Goal: Task Accomplishment & Management: Use online tool/utility

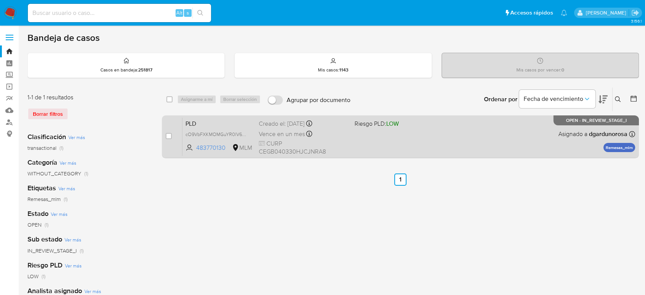
click at [387, 139] on div "PLD cO9VbFXKMOMGuYR0lV6fCs19 483770130 MLM Riesgo PLD: LOW Creado el: 12/08/202…" at bounding box center [408, 136] width 453 height 39
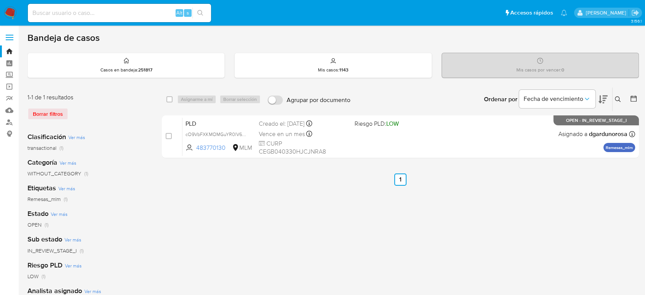
click at [321, 256] on div "select-all-cases-checkbox Asignarme a mí Borrar selección Agrupar por documento…" at bounding box center [400, 254] width 477 height 335
click at [618, 99] on icon at bounding box center [618, 99] width 6 height 6
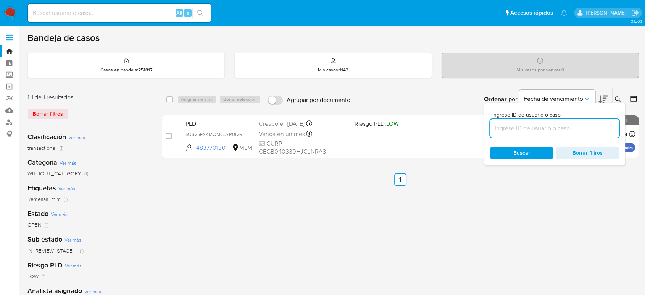
click at [523, 129] on input at bounding box center [554, 128] width 129 height 10
type input "1121294439"
click at [617, 102] on div at bounding box center [616, 101] width 3 height 3
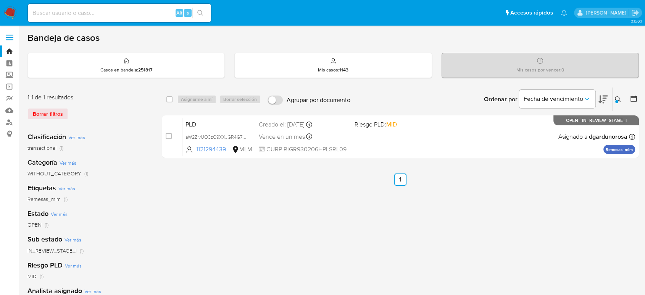
click at [617, 101] on div at bounding box center [616, 101] width 3 height 3
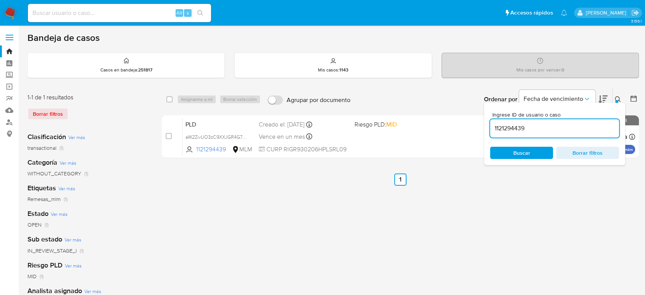
click at [616, 103] on div "Ingrese ID de usuario o caso 1121294439 Buscar Borrar filtros" at bounding box center [554, 134] width 141 height 62
click at [619, 99] on icon at bounding box center [618, 99] width 6 height 6
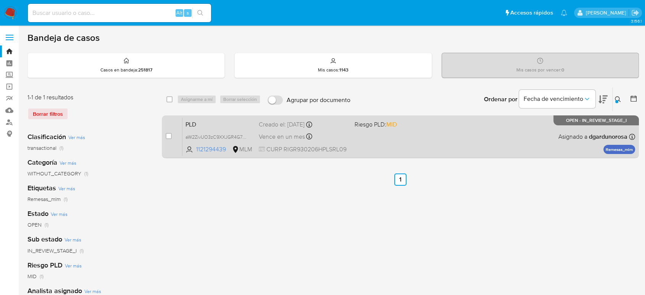
click at [473, 133] on div "PLD aW2ZivUO3zC9XXJGR4G7YKJV 1121294439 MLM Riesgo PLD: MID Creado el: 12/08/20…" at bounding box center [408, 136] width 453 height 39
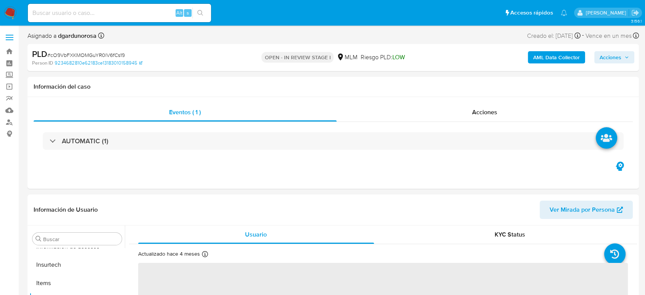
scroll to position [323, 0]
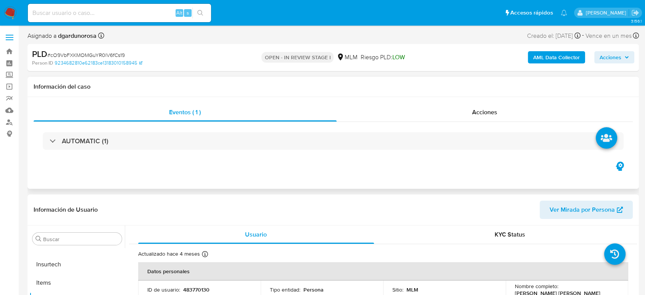
select select "10"
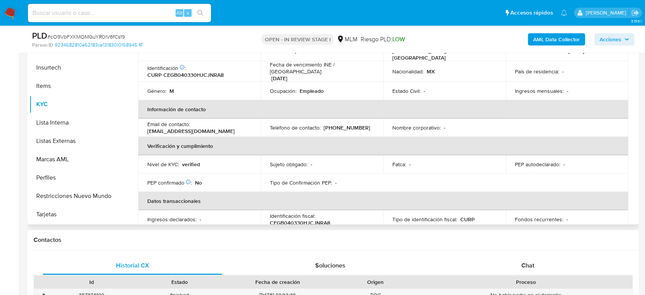
scroll to position [0, 0]
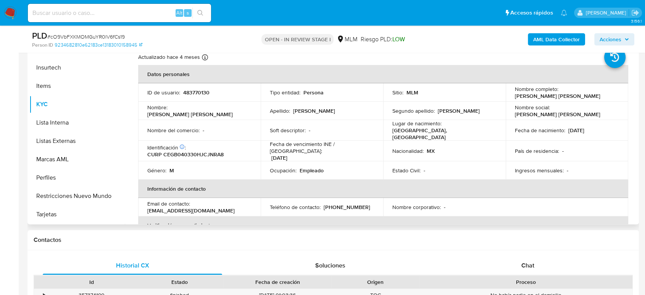
click at [339, 203] on p "(33) 14573851" at bounding box center [347, 206] width 47 height 7
copy p "14573851"
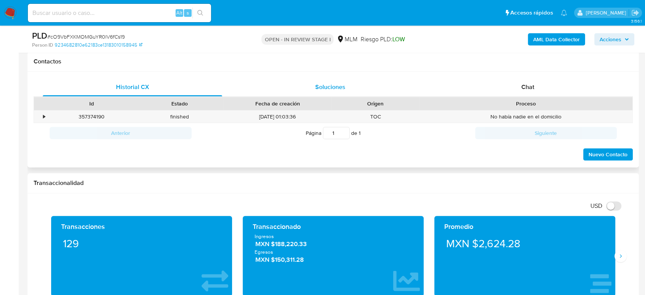
scroll to position [424, 0]
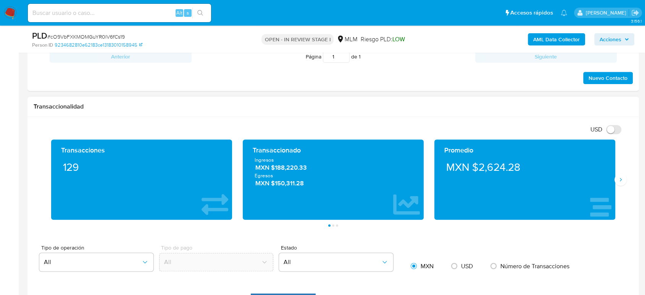
drag, startPoint x: 467, startPoint y: 243, endPoint x: 556, endPoint y: 211, distance: 94.3
click at [619, 187] on div "Promedio MXN $2,624.28" at bounding box center [525, 179] width 192 height 80
click at [618, 176] on button "Siguiente" at bounding box center [621, 179] width 12 height 12
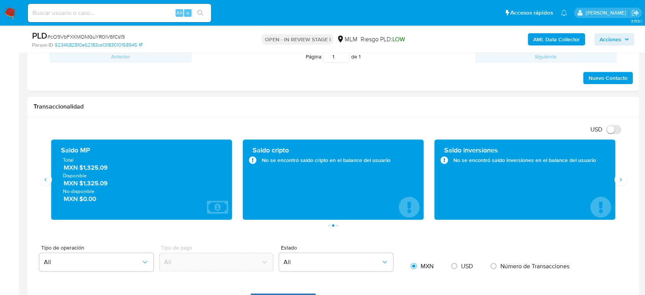
drag, startPoint x: 114, startPoint y: 168, endPoint x: 79, endPoint y: 171, distance: 34.8
click at [79, 171] on span "MXN $1,325.09" at bounding box center [142, 167] width 157 height 9
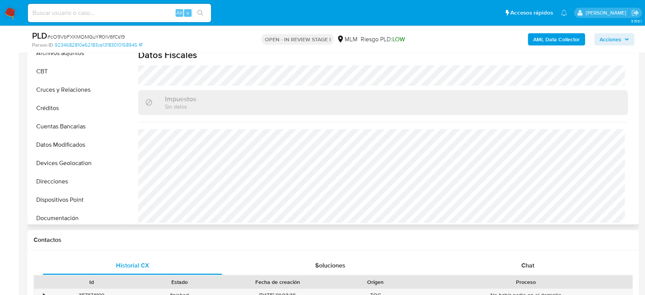
scroll to position [0, 0]
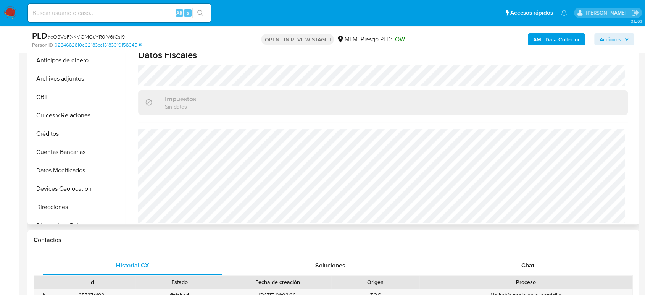
click at [61, 77] on button "Archivos adjuntos" at bounding box center [76, 78] width 95 height 18
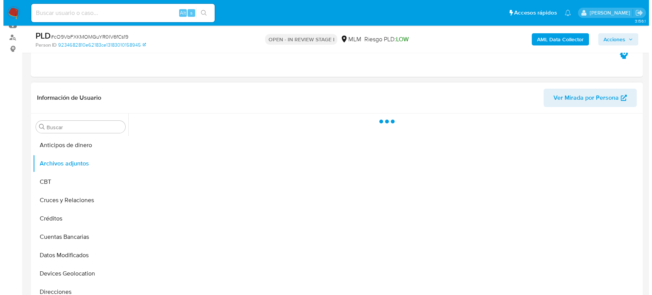
scroll to position [127, 0]
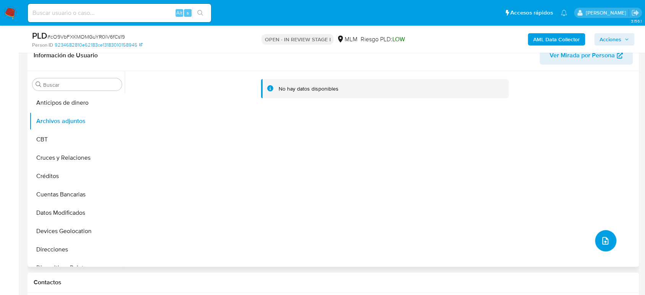
click at [609, 241] on button "upload-file" at bounding box center [605, 240] width 21 height 21
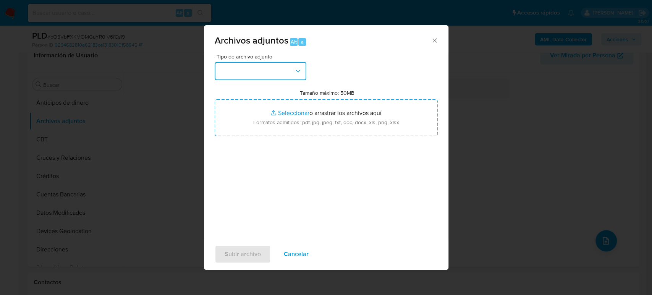
click at [264, 72] on button "button" at bounding box center [261, 71] width 92 height 18
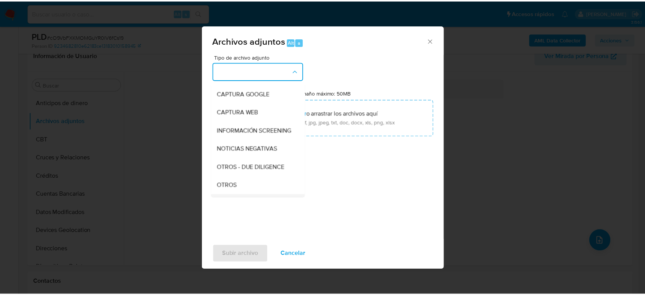
scroll to position [85, 0]
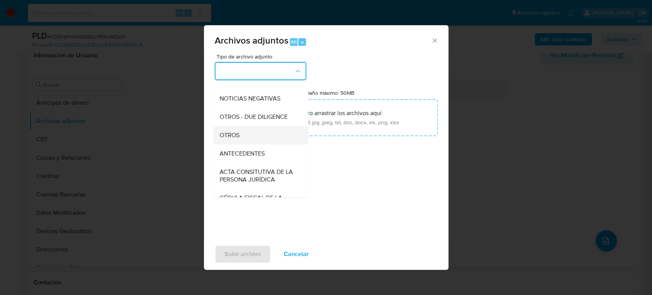
click at [250, 144] on div "OTROS" at bounding box center [258, 135] width 78 height 18
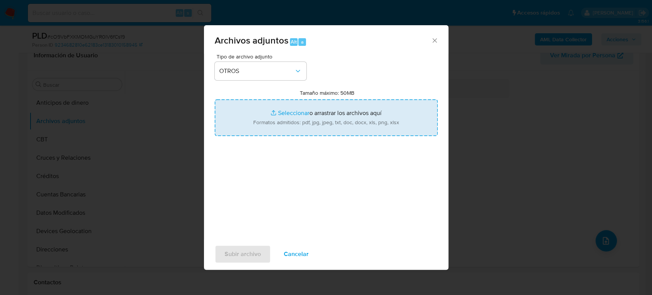
type input "C:\fakepath\483770130_Brian Ceja _Agosto2025.pdf"
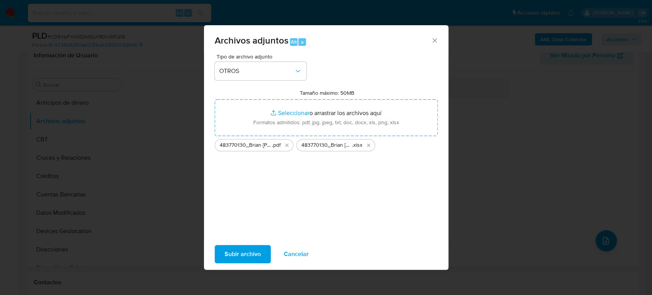
click at [252, 250] on span "Subir archivo" at bounding box center [242, 253] width 36 height 17
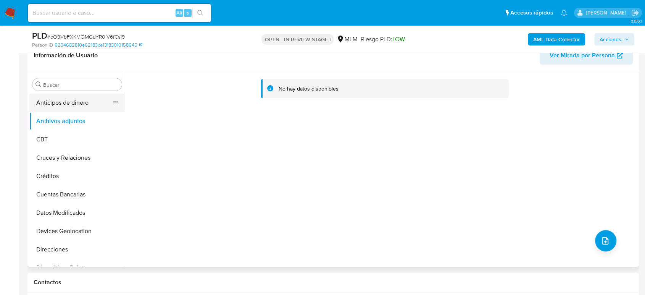
click at [65, 103] on button "Anticipos de dinero" at bounding box center [73, 103] width 89 height 18
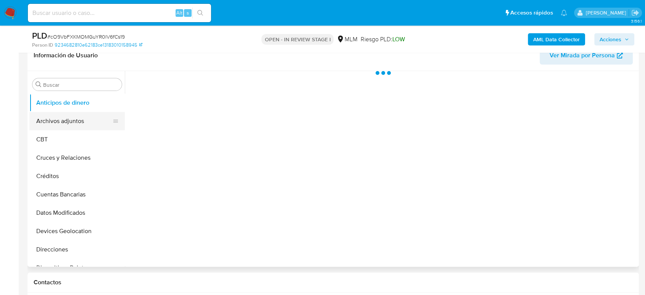
click at [59, 122] on button "Archivos adjuntos" at bounding box center [73, 121] width 89 height 18
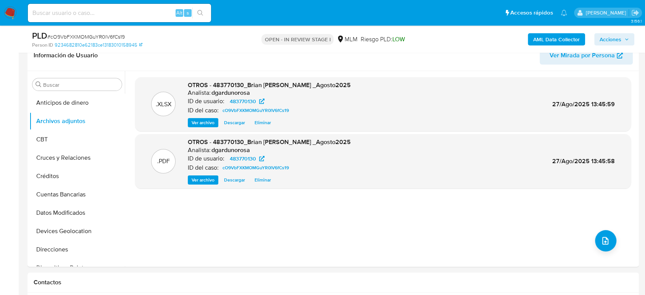
drag, startPoint x: 616, startPoint y: 38, endPoint x: 591, endPoint y: 44, distance: 25.8
click at [616, 38] on span "Acciones" at bounding box center [611, 39] width 22 height 12
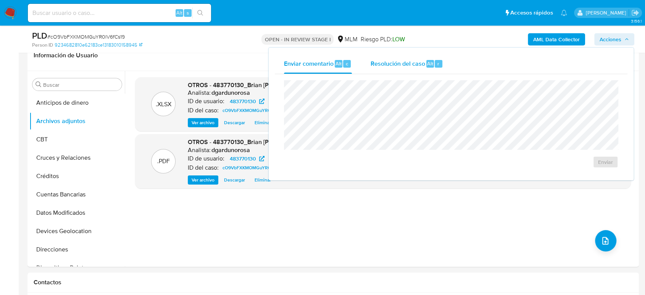
click at [374, 70] on div "Resolución del caso Alt r" at bounding box center [406, 64] width 73 height 20
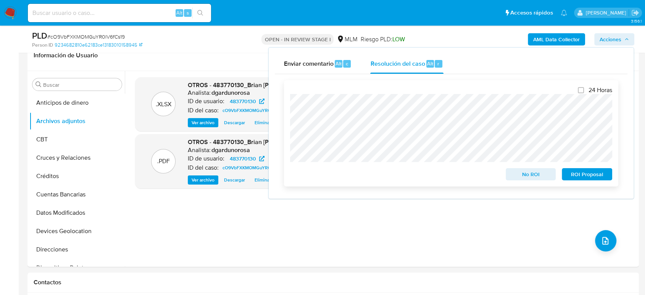
click at [547, 176] on span "No ROI" at bounding box center [531, 174] width 40 height 11
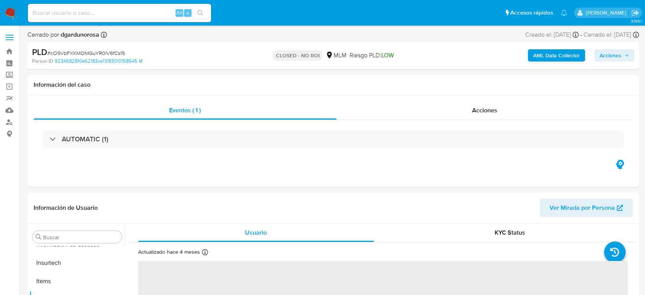
scroll to position [323, 0]
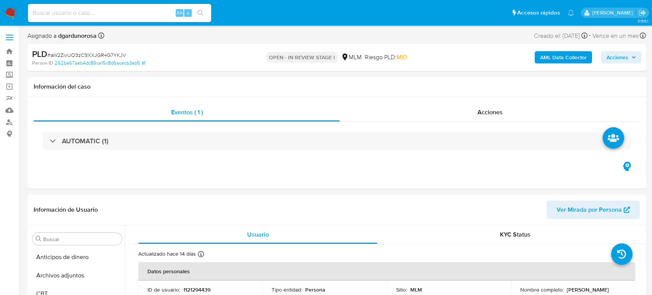
select select "10"
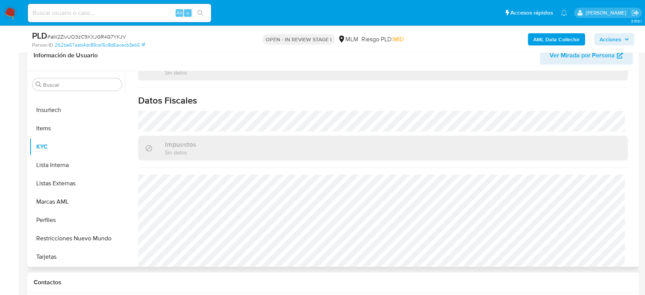
scroll to position [472, 0]
click at [67, 180] on button "Listas Externas" at bounding box center [76, 183] width 95 height 18
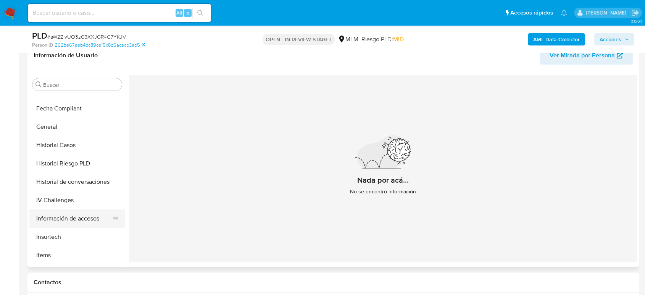
scroll to position [195, 0]
click at [52, 133] on button "General" at bounding box center [73, 127] width 89 height 18
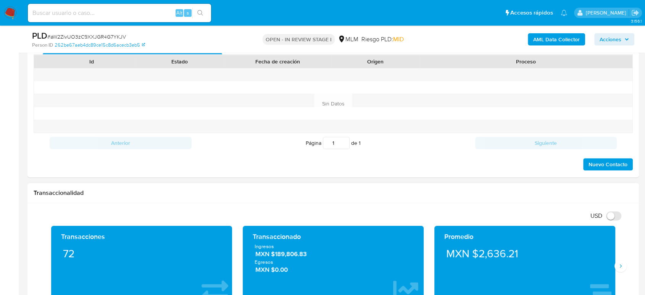
scroll to position [509, 0]
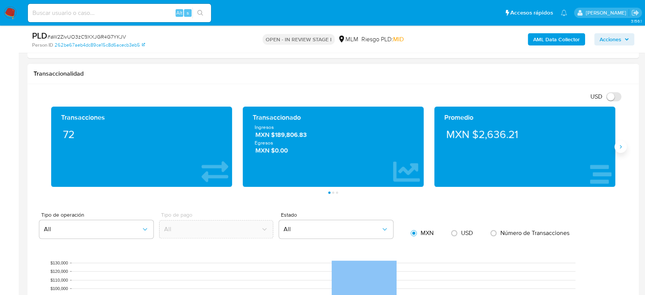
click at [623, 144] on icon "Siguiente" at bounding box center [621, 147] width 6 height 6
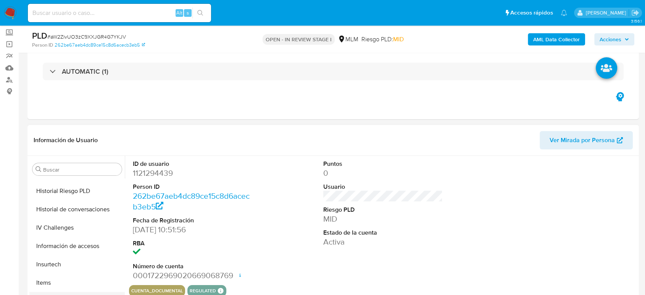
scroll to position [323, 0]
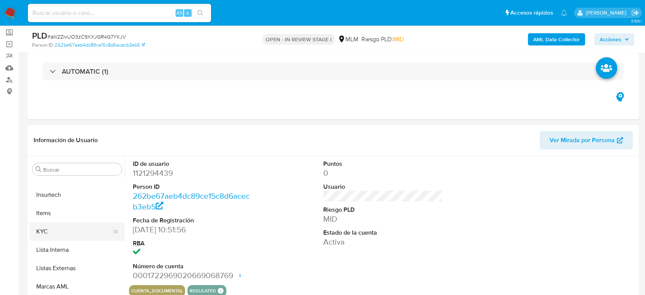
click at [69, 233] on button "KYC" at bounding box center [73, 231] width 89 height 18
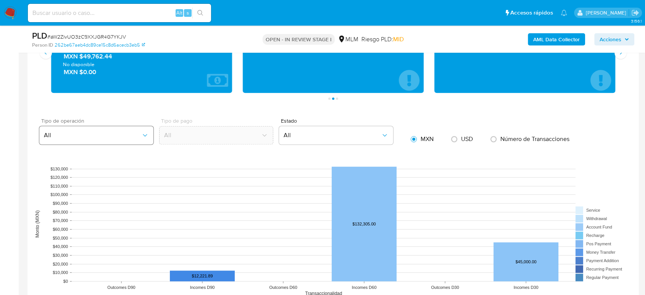
scroll to position [551, 0]
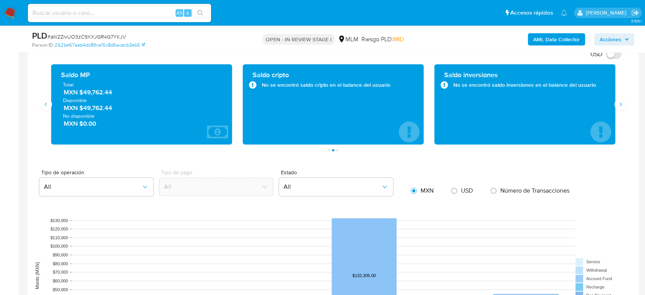
drag, startPoint x: 119, startPoint y: 95, endPoint x: 81, endPoint y: 91, distance: 38.7
click at [81, 91] on span "MXN $49,762.44" at bounding box center [142, 92] width 157 height 9
click at [632, 134] on div "Transacciones 72 Transaccionado Ingresos MXN $189,806.83 Egresos MXN $0.00 Prom…" at bounding box center [333, 107] width 599 height 87
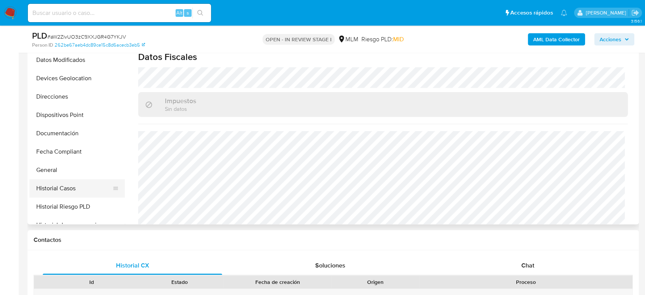
scroll to position [68, 0]
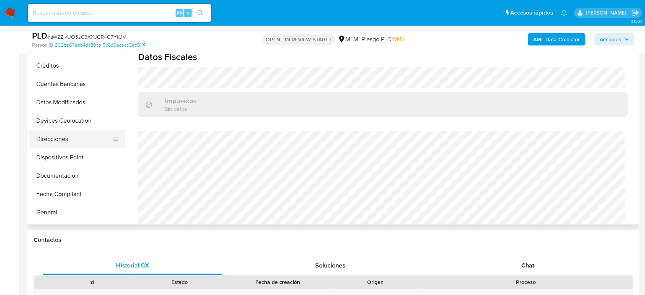
click at [76, 130] on button "Direcciones" at bounding box center [73, 139] width 89 height 18
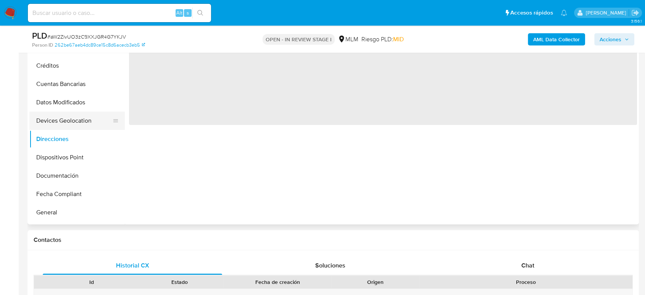
scroll to position [0, 0]
click at [73, 116] on button "Devices Geolocation" at bounding box center [73, 120] width 89 height 18
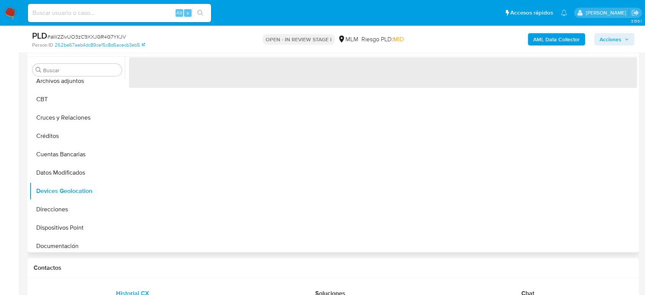
scroll to position [127, 0]
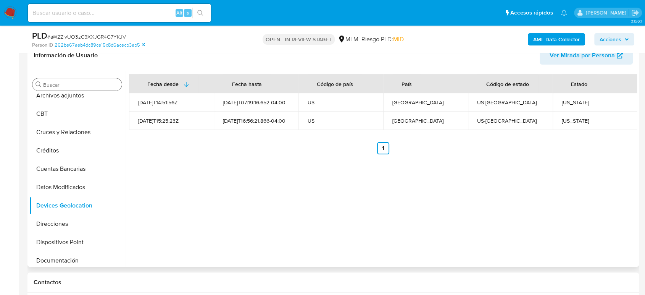
click at [81, 83] on input "Buscar" at bounding box center [81, 84] width 76 height 7
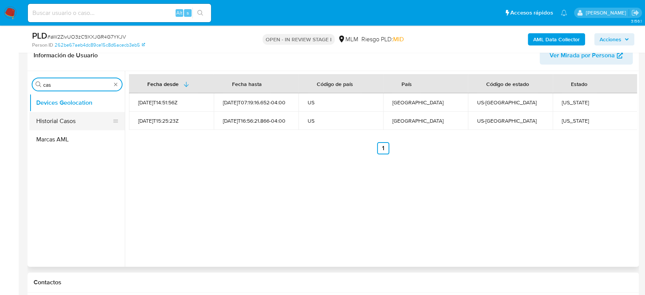
type input "cas"
click at [59, 118] on button "Historial Casos" at bounding box center [73, 121] width 89 height 18
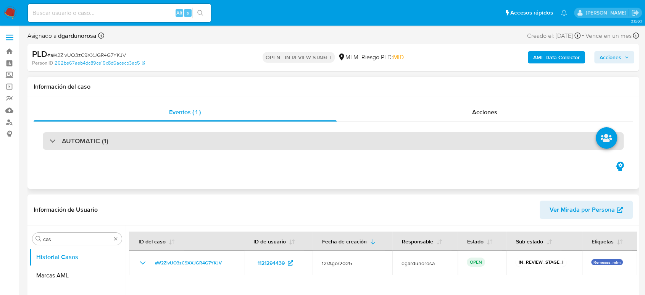
click at [197, 145] on div "AUTOMATIC (1)" at bounding box center [333, 141] width 581 height 18
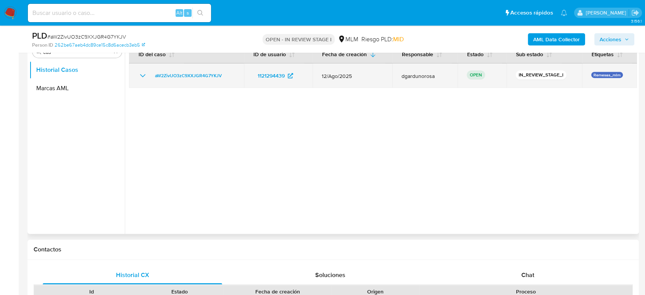
scroll to position [297, 0]
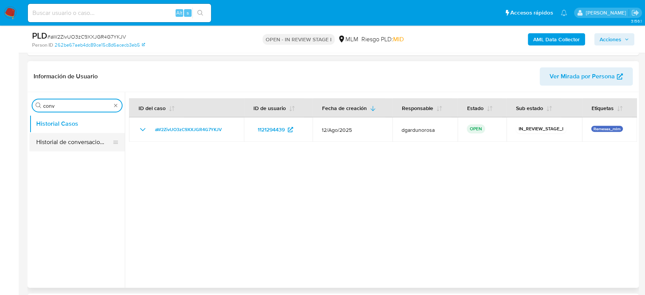
type input "conv"
click at [95, 137] on button "Historial de conversaciones" at bounding box center [73, 142] width 89 height 18
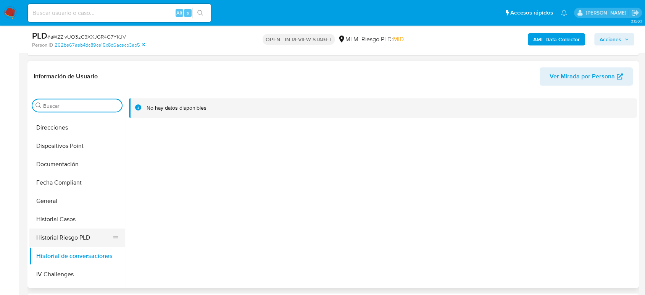
scroll to position [212, 0]
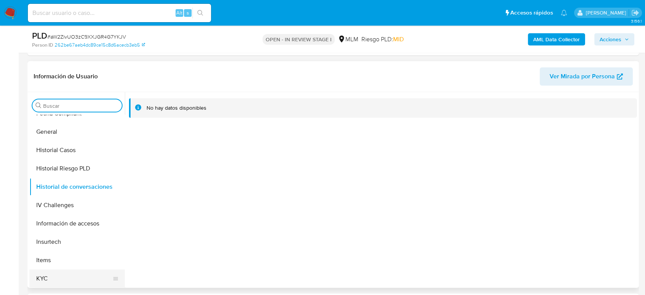
click at [57, 276] on button "KYC" at bounding box center [73, 278] width 89 height 18
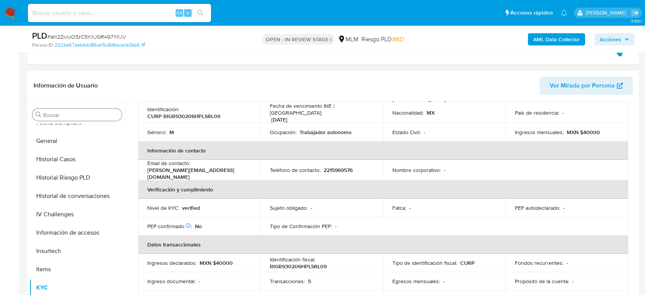
scroll to position [90, 0]
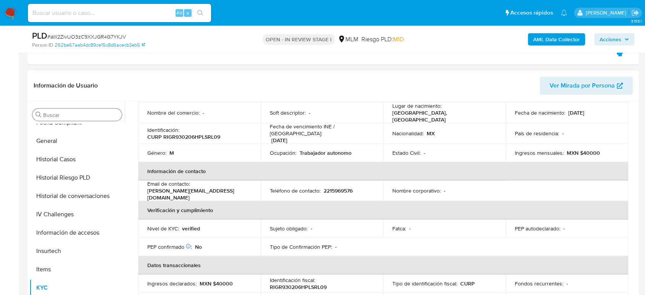
click at [340, 187] on p "2215969576" at bounding box center [338, 190] width 29 height 7
copy p "2215969576"
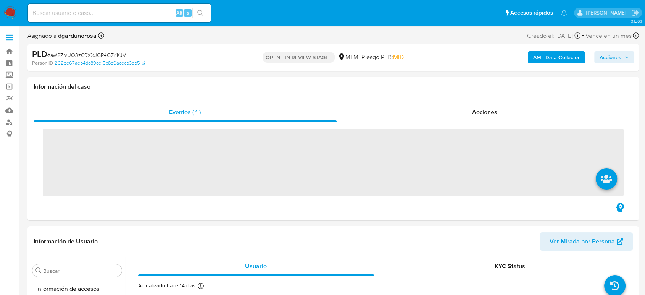
scroll to position [323, 0]
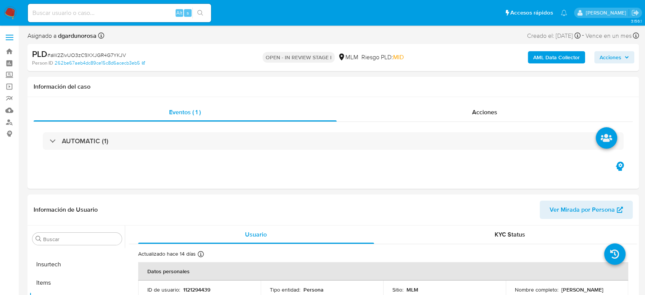
select select "10"
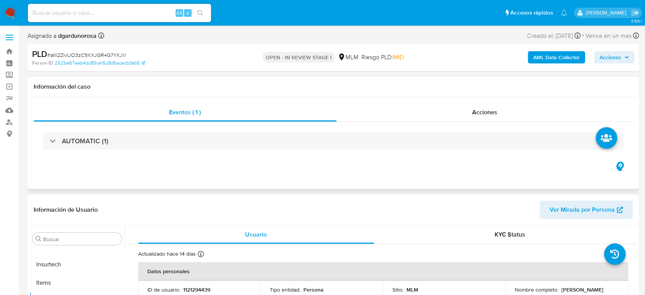
scroll to position [169, 0]
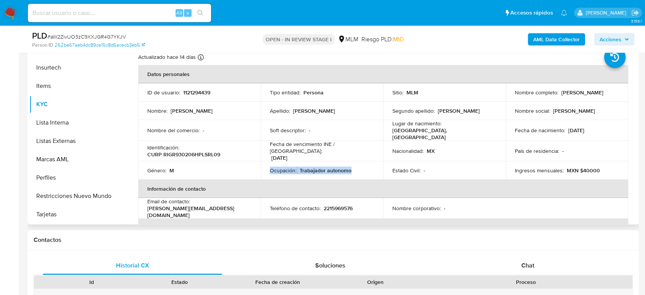
drag, startPoint x: 352, startPoint y: 167, endPoint x: 258, endPoint y: 168, distance: 93.9
click at [258, 168] on tr "Género : M Ocupación : Trabajador autonomo Estado Civil : - Ingresos mensuales …" at bounding box center [383, 170] width 490 height 18
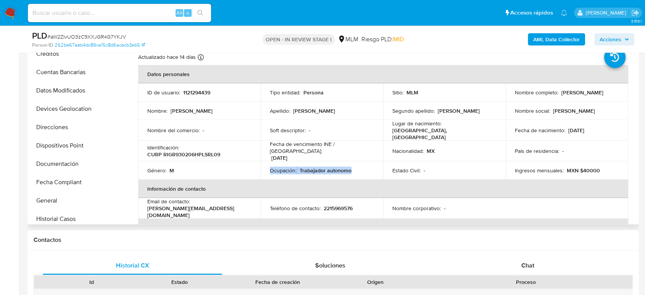
scroll to position [0, 0]
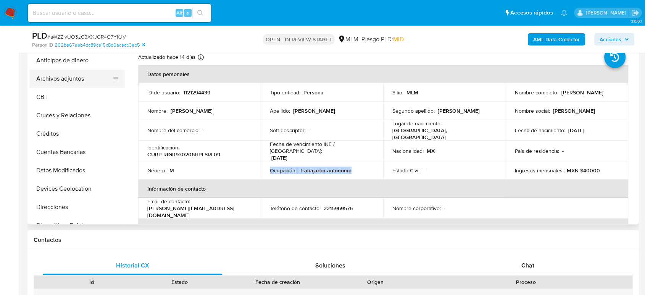
click at [68, 79] on button "Archivos adjuntos" at bounding box center [73, 78] width 89 height 18
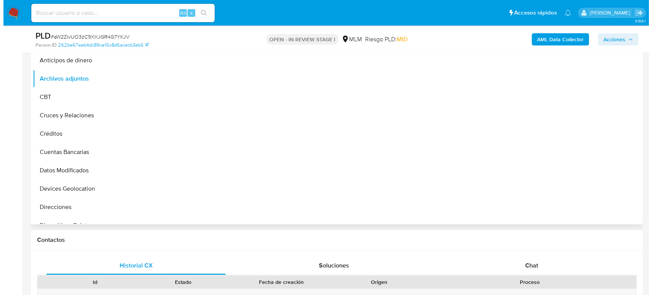
scroll to position [127, 0]
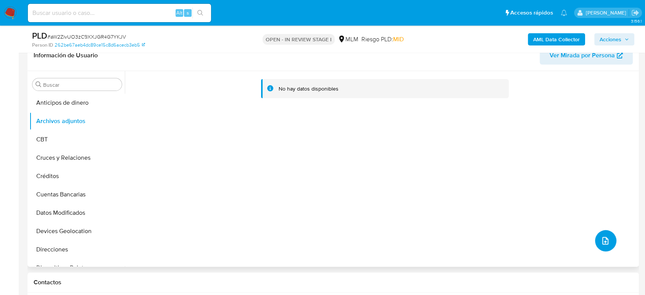
click at [595, 244] on button "upload-file" at bounding box center [605, 240] width 21 height 21
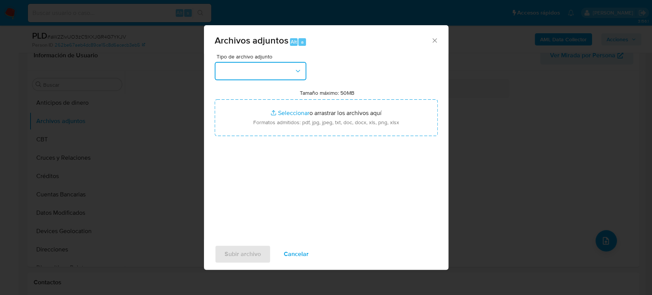
click at [271, 76] on button "button" at bounding box center [261, 71] width 92 height 18
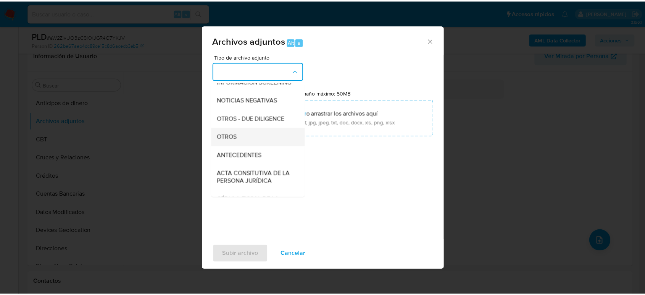
scroll to position [85, 0]
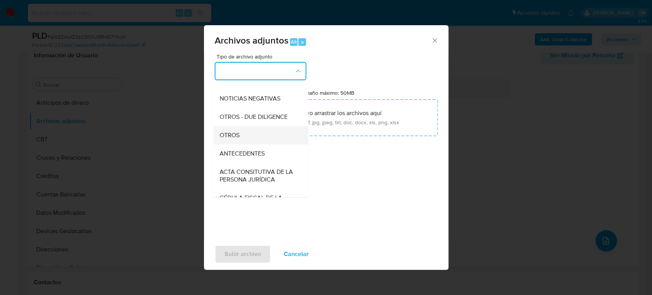
click at [253, 141] on div "OTROS" at bounding box center [258, 135] width 78 height 18
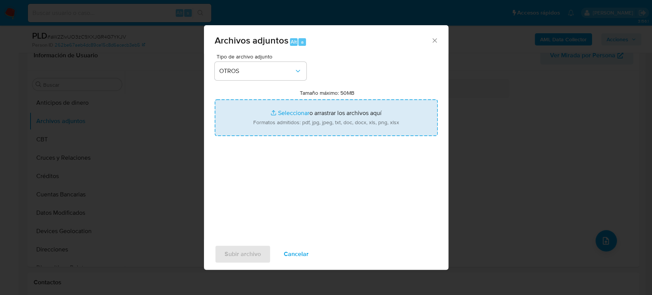
type input "C:\fakepath\1121294439_Raul Rios_Agosto2025.pdf"
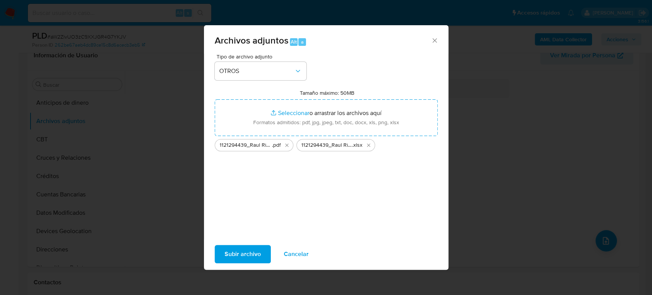
click at [246, 253] on span "Subir archivo" at bounding box center [242, 253] width 36 height 17
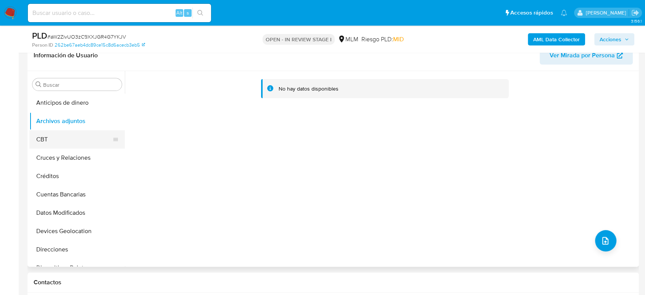
click at [55, 158] on button "Cruces y Relaciones" at bounding box center [76, 158] width 95 height 18
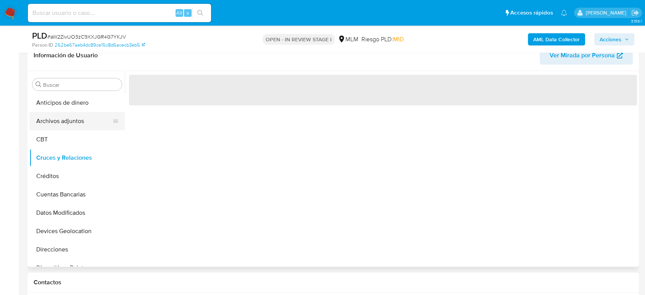
click at [53, 123] on button "Archivos adjuntos" at bounding box center [73, 121] width 89 height 18
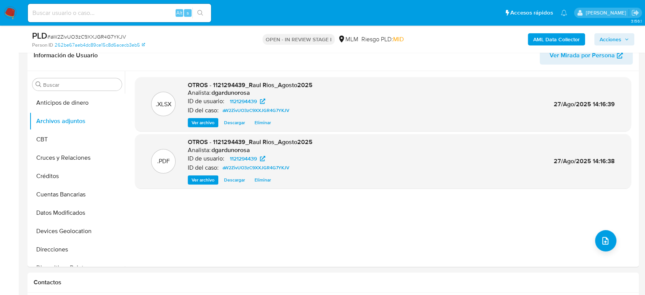
click at [627, 40] on icon "button" at bounding box center [627, 39] width 5 height 5
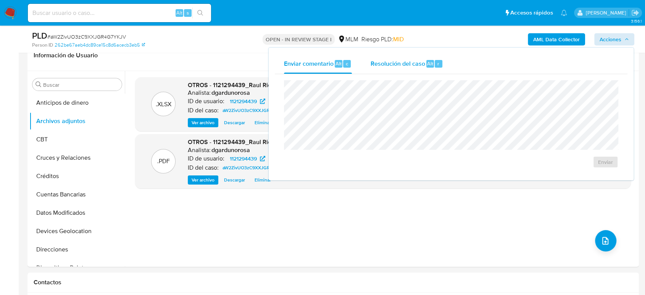
click at [407, 64] on span "Resolución del caso" at bounding box center [397, 63] width 55 height 9
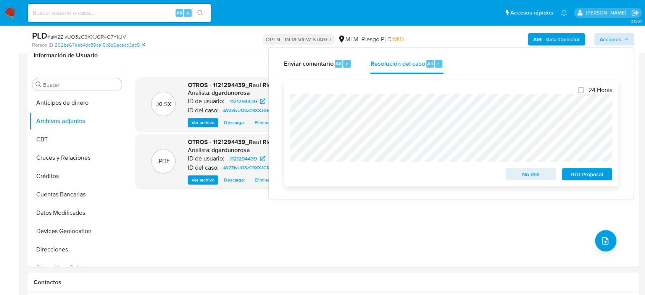
click at [544, 173] on span "No ROI" at bounding box center [531, 174] width 40 height 11
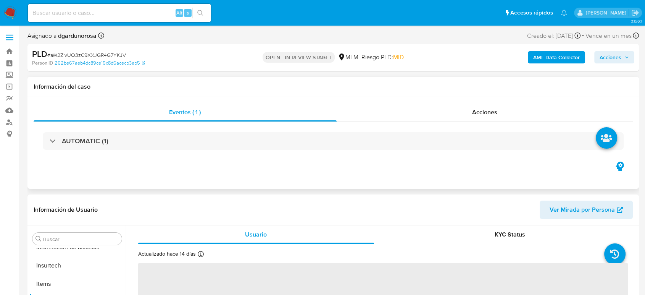
scroll to position [323, 0]
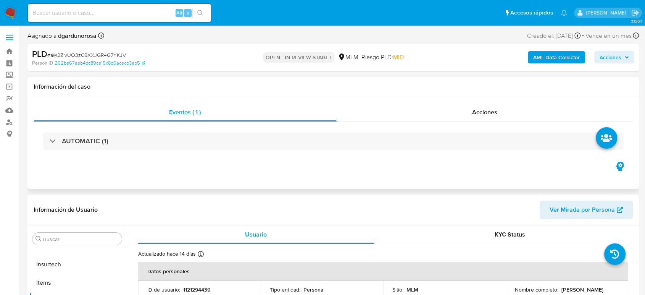
select select "10"
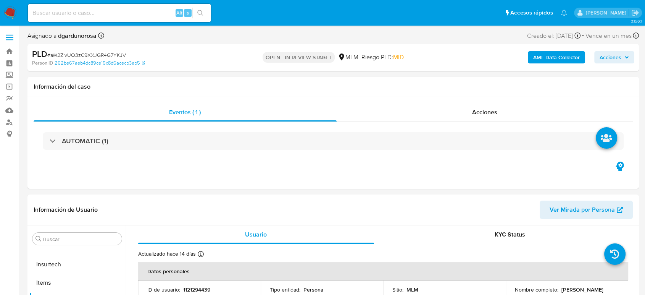
click at [11, 44] on label at bounding box center [9, 37] width 19 height 16
click at [0, 0] on input "checkbox" at bounding box center [0, 0] width 0 height 0
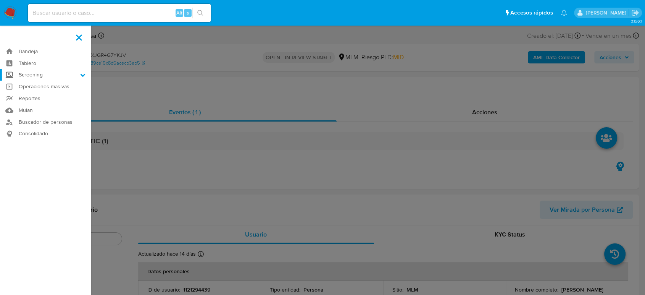
click at [47, 77] on label "Screening" at bounding box center [45, 75] width 91 height 12
click at [0, 0] on input "Screening" at bounding box center [0, 0] width 0 height 0
click at [40, 105] on link "Herramientas" at bounding box center [45, 105] width 91 height 10
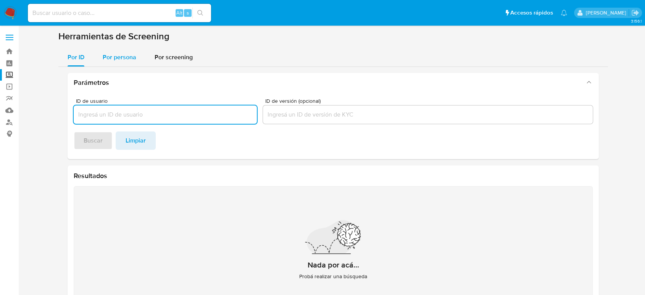
click at [127, 58] on span "Por persona" at bounding box center [120, 57] width 34 height 9
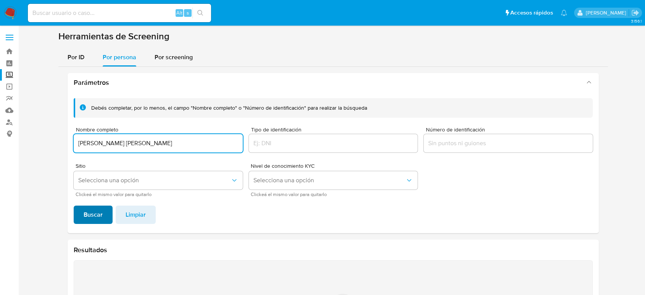
type input "[PERSON_NAME] [PERSON_NAME]"
click at [103, 212] on button "Buscar" at bounding box center [93, 214] width 39 height 18
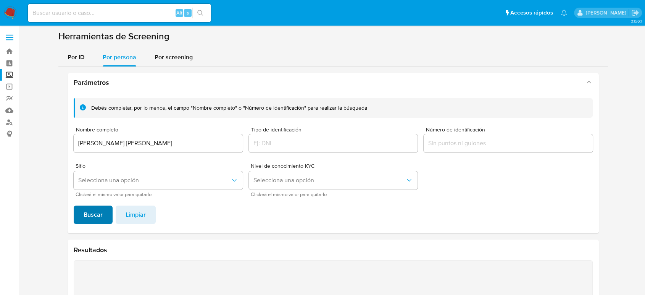
scroll to position [116, 0]
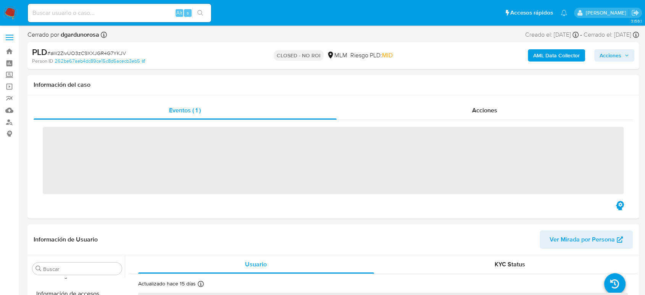
scroll to position [323, 0]
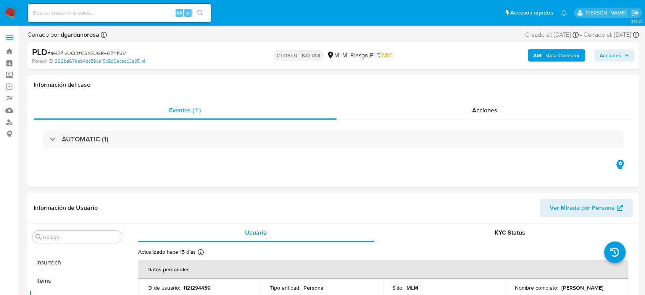
select select "10"
